Goal: Find specific page/section: Find specific page/section

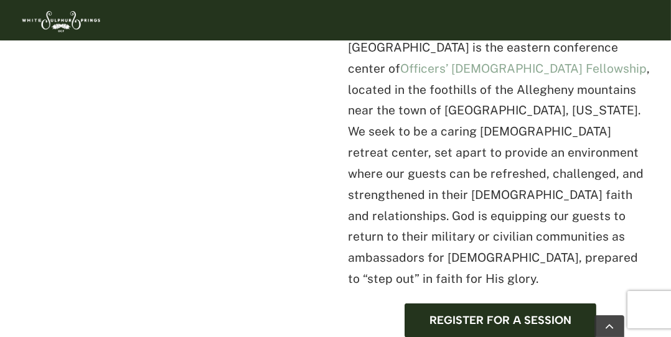
scroll to position [510, 0]
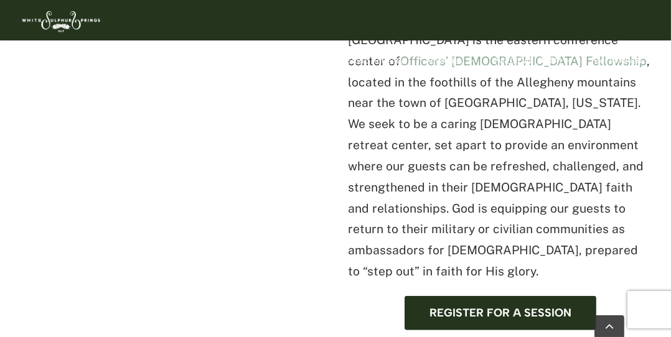
click at [583, 200] on p "[GEOGRAPHIC_DATA] is the eastern conference center of Officers’ [DEMOGRAPHIC_DA…" at bounding box center [500, 156] width 304 height 253
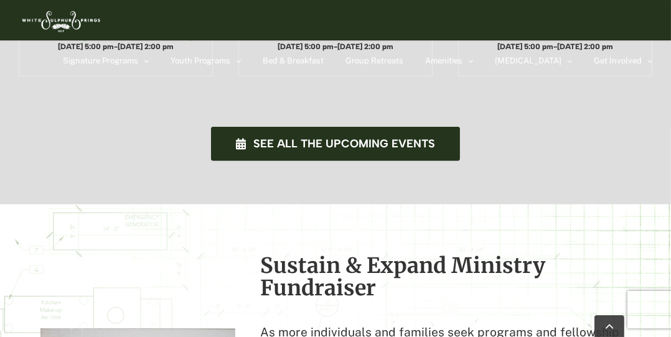
scroll to position [1136, 0]
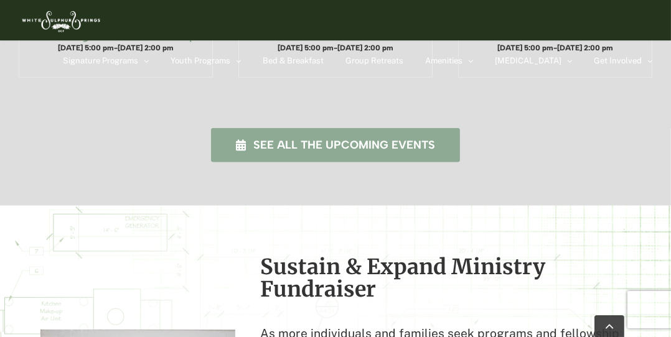
click at [387, 139] on span "See all the upcoming events" at bounding box center [344, 145] width 182 height 13
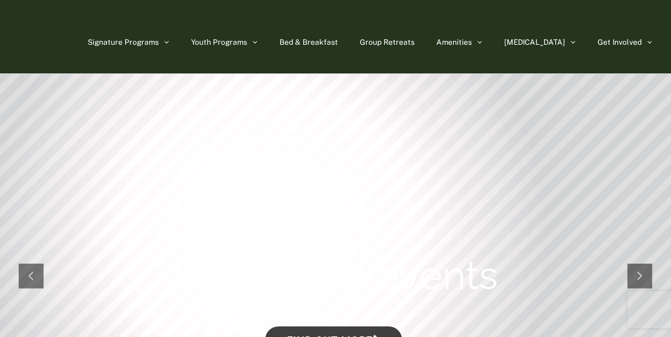
scroll to position [0, 0]
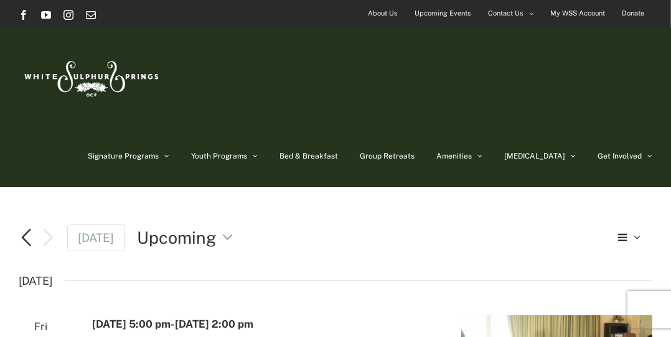
click at [26, 234] on link "Previous Events" at bounding box center [26, 237] width 15 height 15
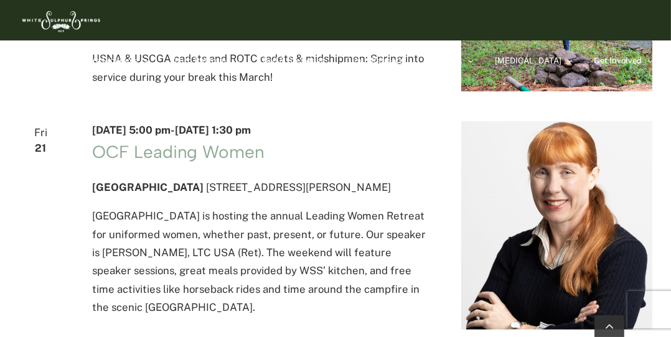
scroll to position [555, 0]
